Goal: Task Accomplishment & Management: Use online tool/utility

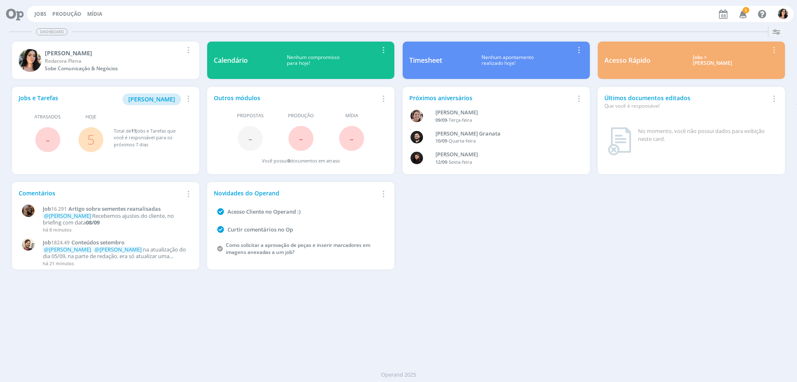
click at [46, 12] on button "Jobs" at bounding box center [40, 14] width 17 height 7
click at [38, 11] on link "Jobs" at bounding box center [40, 13] width 12 height 7
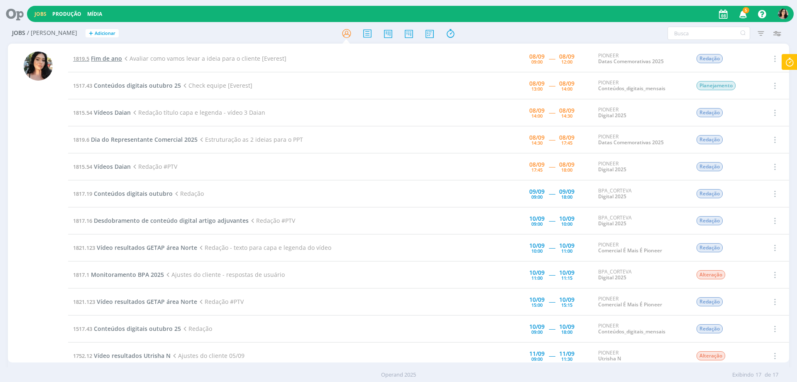
click at [114, 61] on span "Fim de ano" at bounding box center [106, 58] width 31 height 8
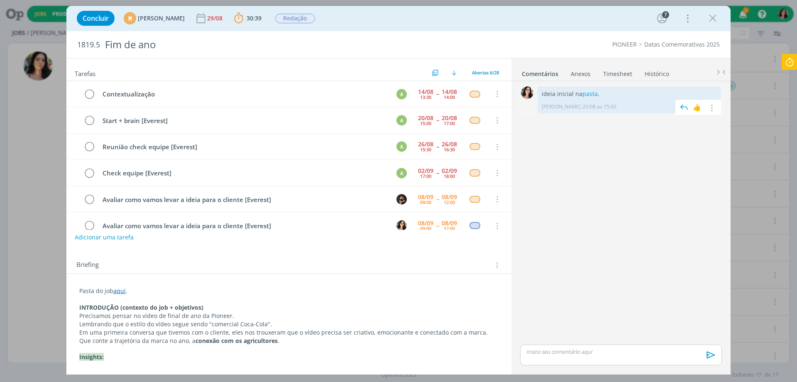
scroll to position [16, 0]
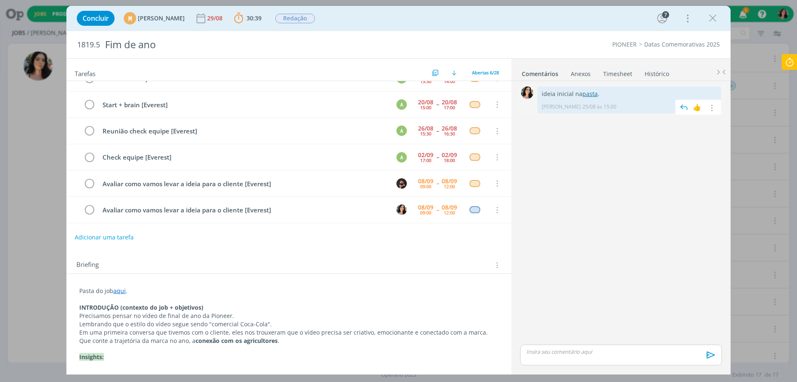
click at [593, 97] on link "pasta" at bounding box center [589, 94] width 15 height 8
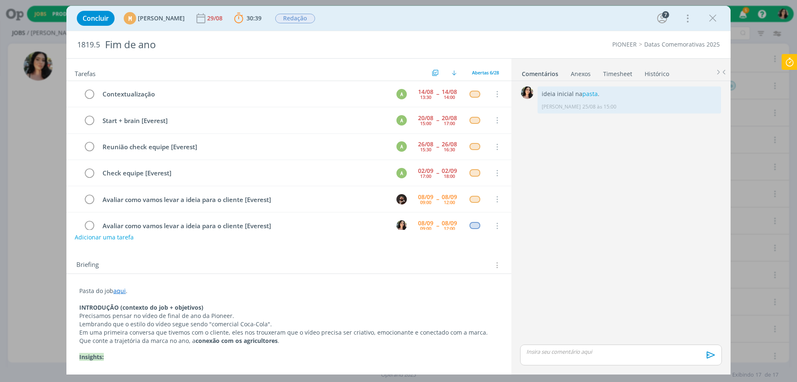
click at [794, 62] on icon at bounding box center [789, 62] width 15 height 16
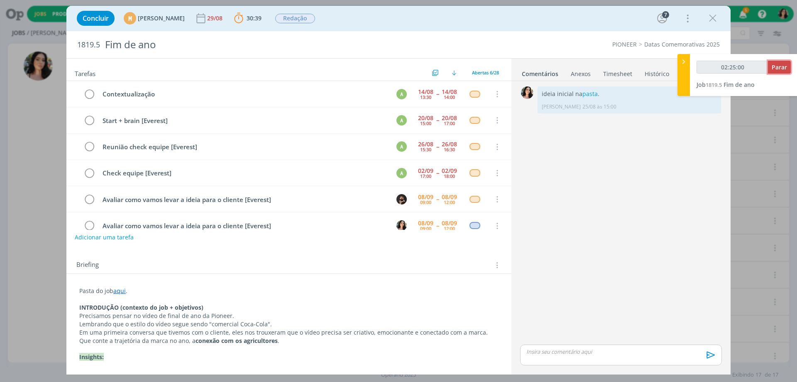
click at [785, 66] on span "Parar" at bounding box center [779, 67] width 15 height 8
type input "02:25:00"
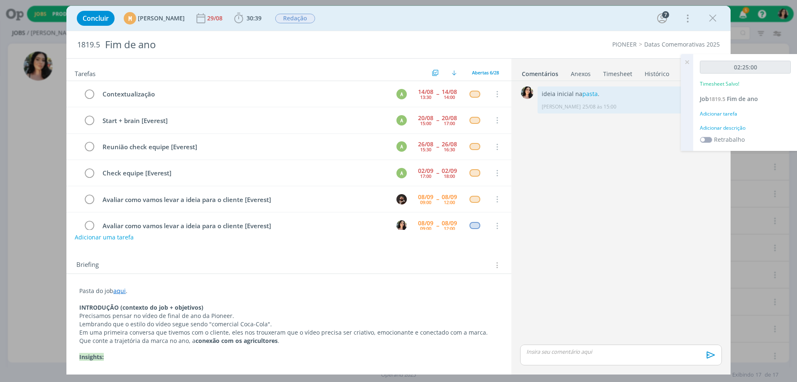
click at [718, 127] on div "Adicionar descrição" at bounding box center [745, 127] width 91 height 7
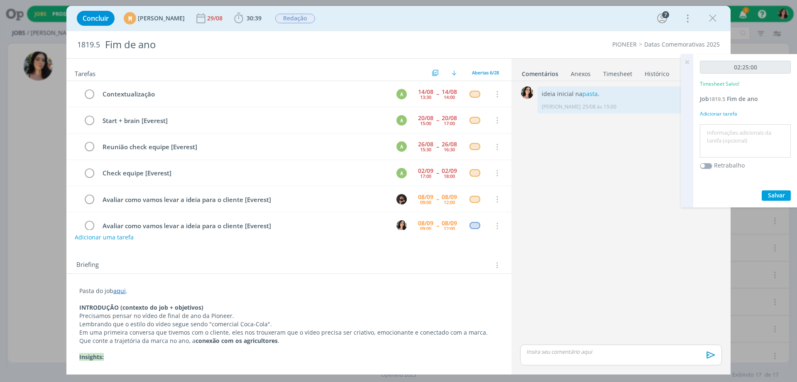
click at [728, 138] on textarea at bounding box center [745, 140] width 87 height 29
type textarea "A"
type textarea "Montando apresentação."
click at [771, 194] on span "Salvar" at bounding box center [776, 195] width 17 height 8
click at [688, 61] on icon at bounding box center [687, 62] width 15 height 16
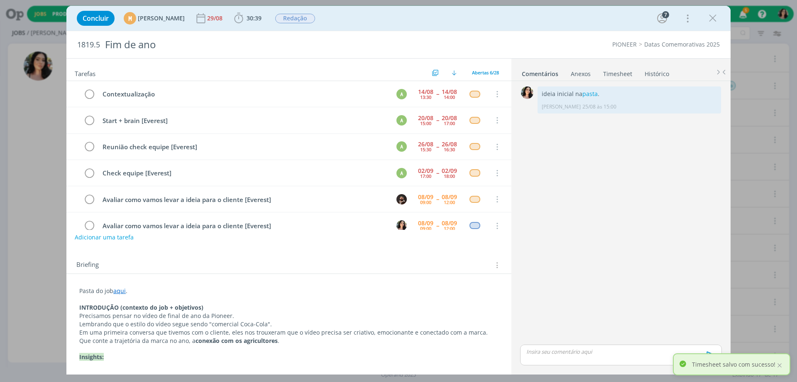
click at [612, 73] on link "Timesheet" at bounding box center [618, 72] width 30 height 12
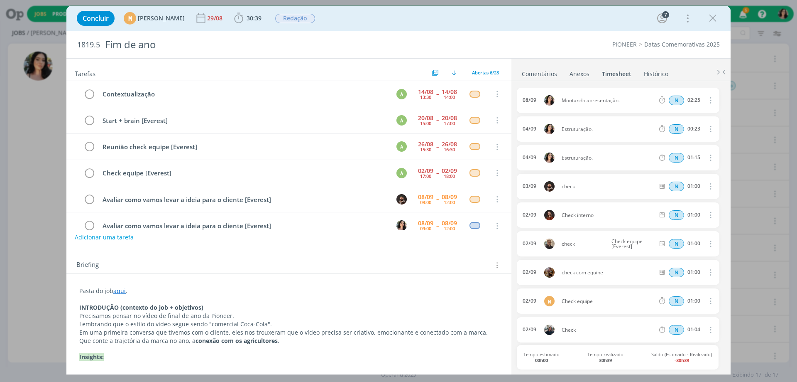
click at [526, 75] on link "Comentários" at bounding box center [539, 72] width 36 height 12
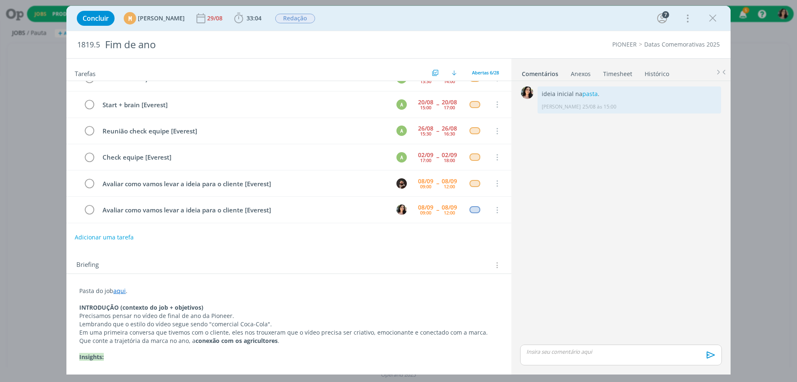
scroll to position [16, 0]
click at [714, 18] on icon "dialog" at bounding box center [713, 18] width 12 height 12
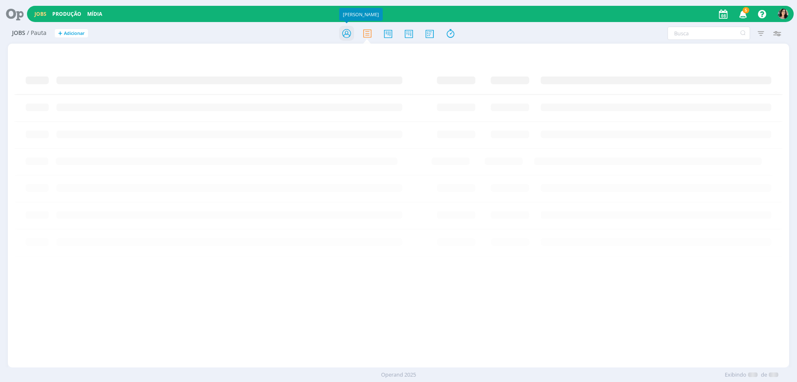
click at [347, 34] on icon at bounding box center [346, 33] width 15 height 16
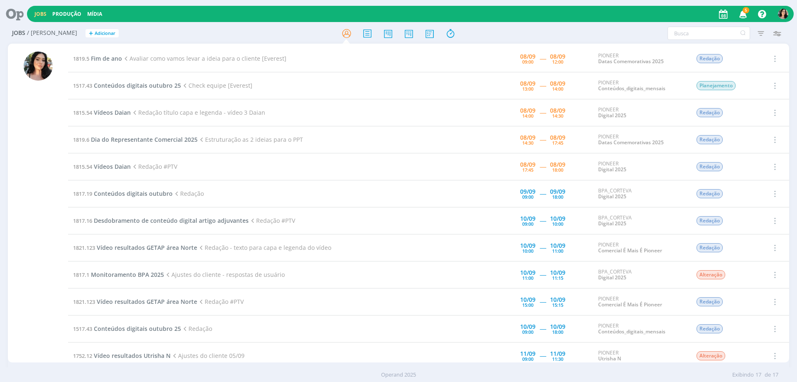
click at [6, 14] on icon at bounding box center [11, 14] width 17 height 16
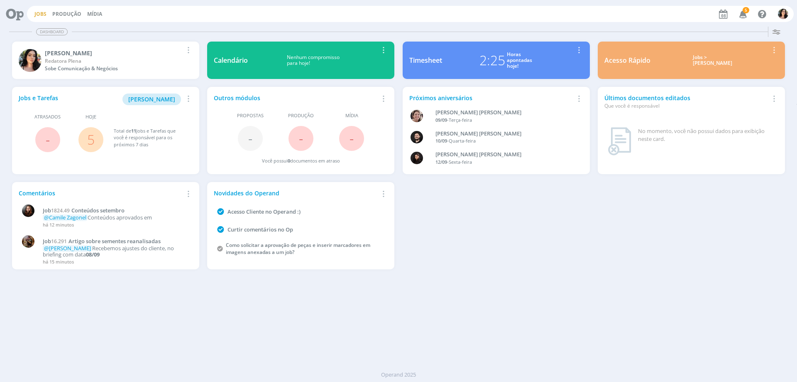
click at [35, 13] on link "Jobs" at bounding box center [40, 13] width 12 height 7
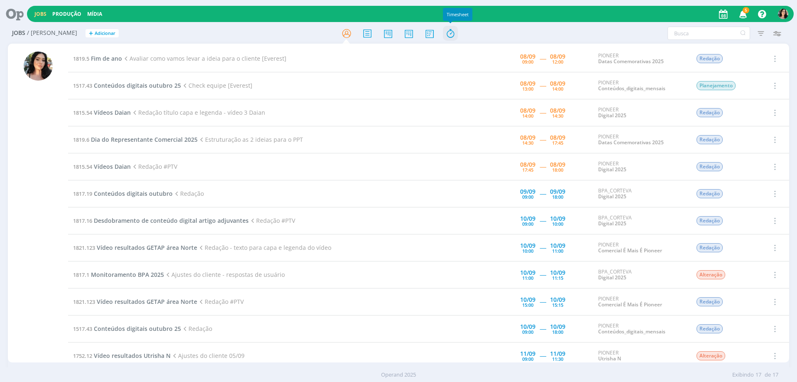
click at [445, 35] on icon at bounding box center [450, 33] width 15 height 16
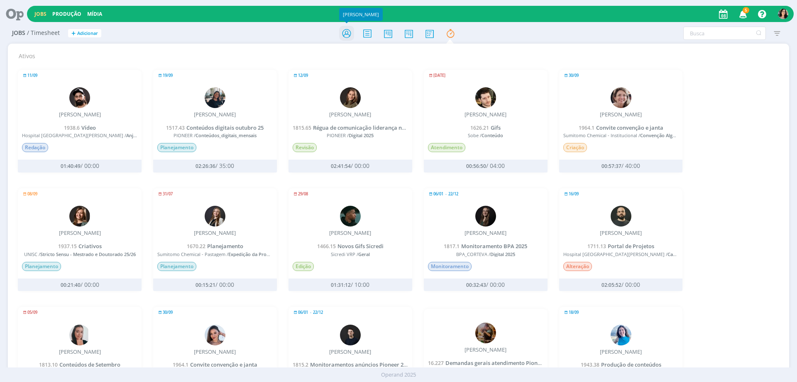
click at [349, 29] on icon at bounding box center [346, 33] width 15 height 16
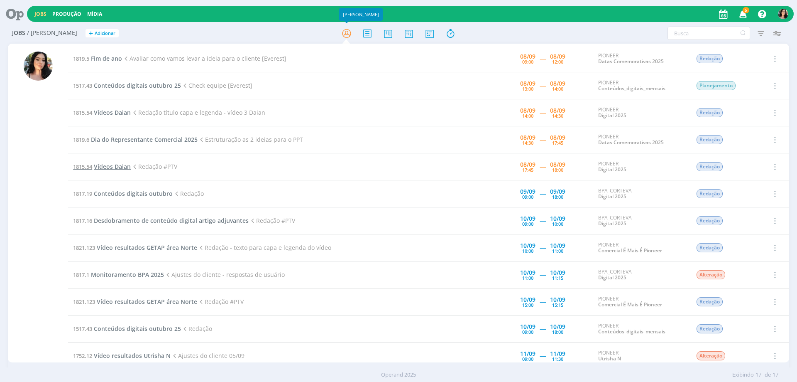
click at [124, 166] on span "Vídeos Daian" at bounding box center [112, 166] width 37 height 8
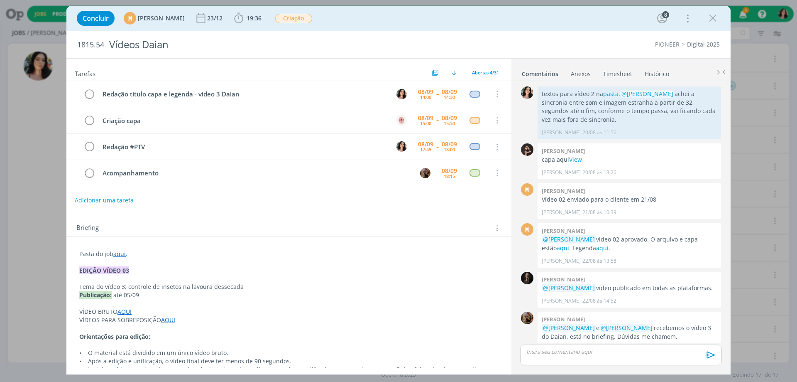
scroll to position [871, 0]
